Goal: Task Accomplishment & Management: Complete application form

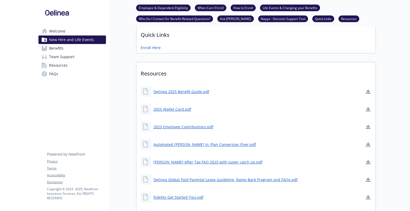
scroll to position [496, 0]
